Goal: Task Accomplishment & Management: Use online tool/utility

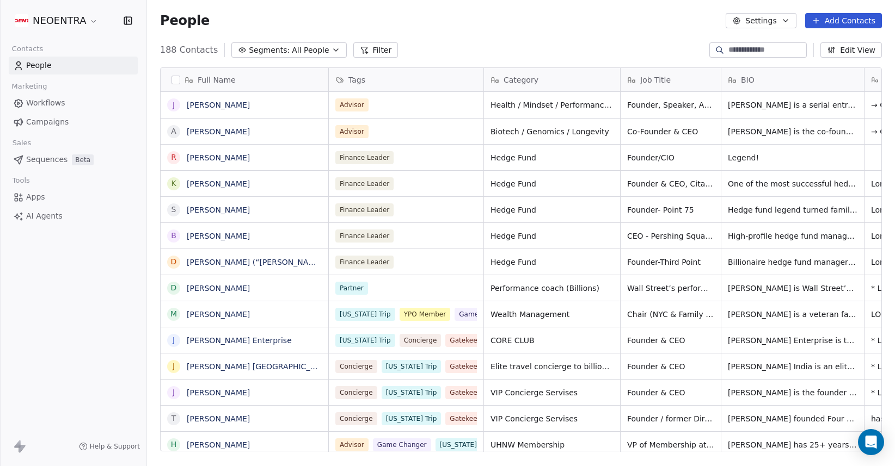
scroll to position [410, 748]
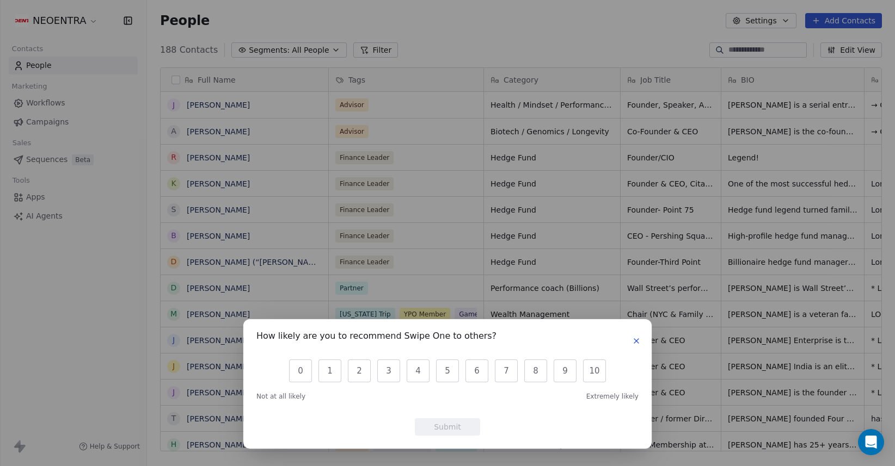
scroll to position [410, 748]
click at [636, 340] on icon "button" at bounding box center [636, 341] width 9 height 9
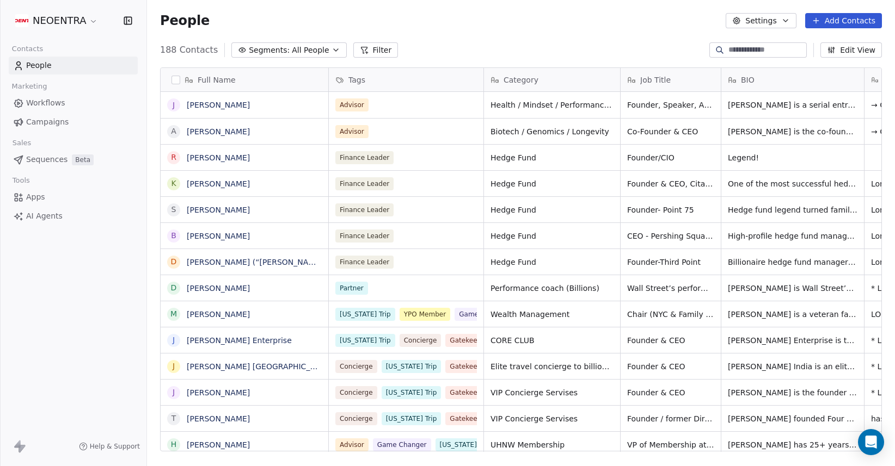
click at [177, 79] on button "button" at bounding box center [175, 80] width 9 height 9
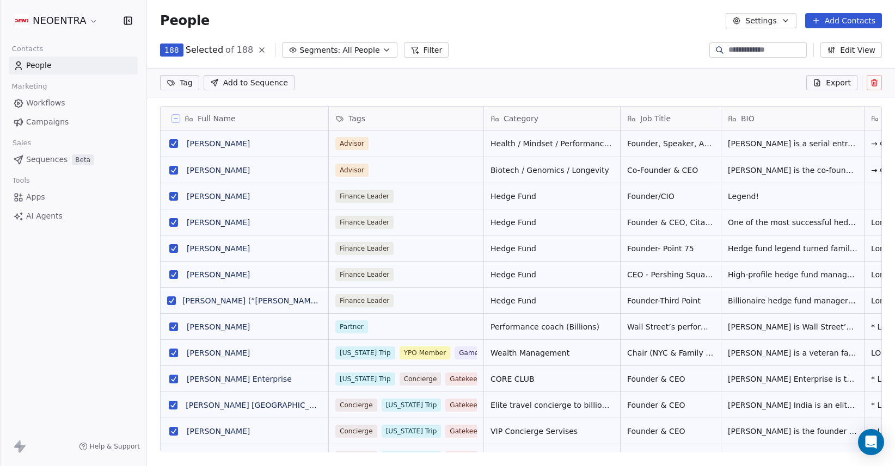
scroll to position [372, 748]
click at [823, 83] on button "Export" at bounding box center [831, 82] width 51 height 15
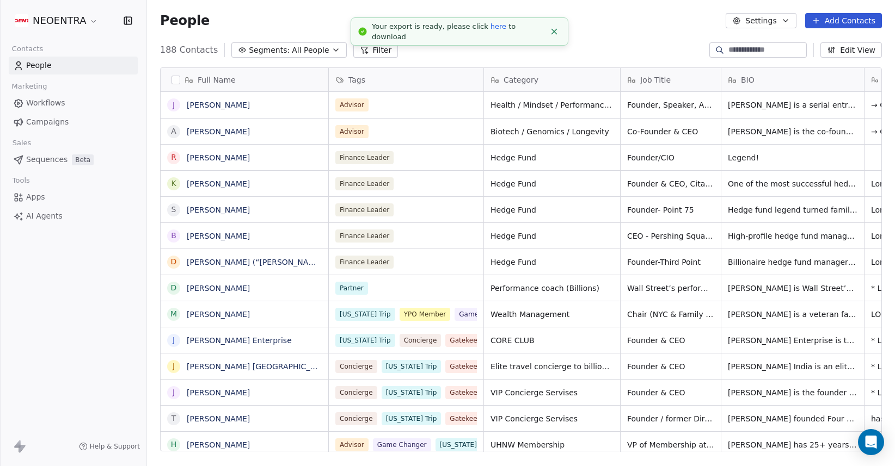
click at [490, 30] on link "here" at bounding box center [498, 26] width 16 height 8
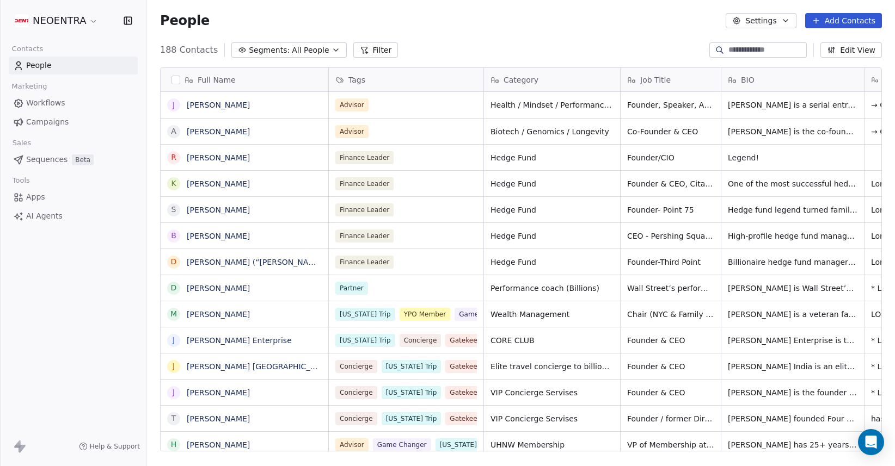
click at [755, 21] on button "Settings" at bounding box center [760, 20] width 70 height 15
click at [597, 32] on html "NEOENTRA Contacts People Marketing Workflows Campaigns Sales Sequences Beta Too…" at bounding box center [447, 233] width 895 height 466
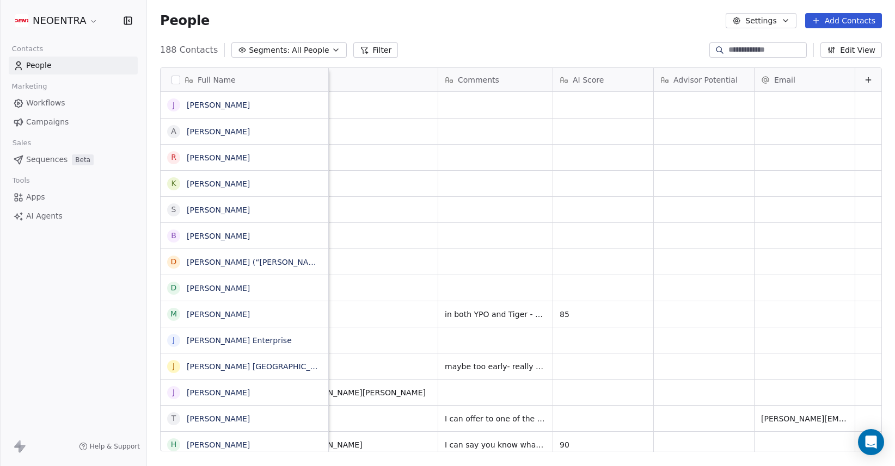
scroll to position [0, 0]
